Goal: Task Accomplishment & Management: Manage account settings

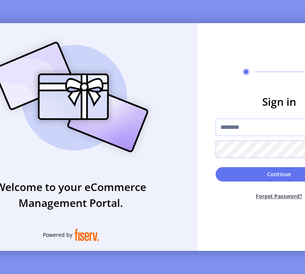
click at [237, 133] on input "text" at bounding box center [279, 127] width 127 height 17
type input "*********"
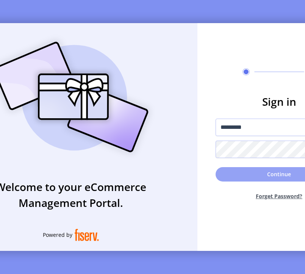
click at [278, 173] on button "Continue" at bounding box center [279, 174] width 127 height 14
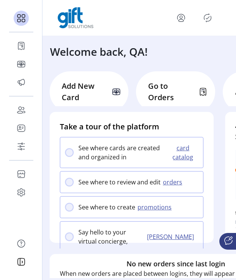
click at [207, 16] on icon "Publisher Panel" at bounding box center [208, 18] width 12 height 12
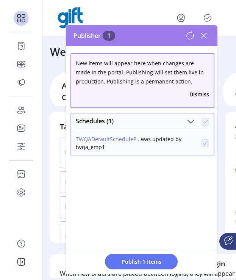
click at [181, 18] on icon "menu" at bounding box center [181, 18] width 12 height 12
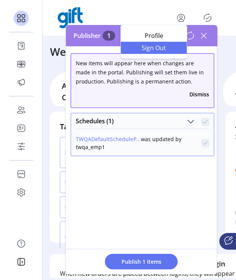
click at [169, 51] on link "Sign Out" at bounding box center [154, 48] width 66 height 12
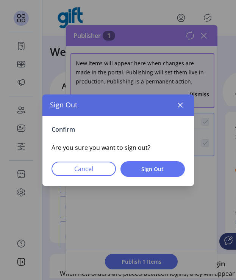
click at [154, 178] on div "Confirm Are you sure you want to sign out? Cancel Sign Out" at bounding box center [118, 151] width 152 height 70
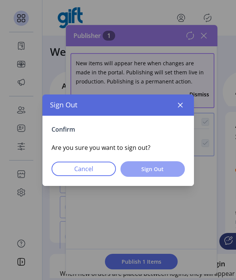
click at [154, 173] on button "Sign Out" at bounding box center [153, 169] width 65 height 16
